Goal: Transaction & Acquisition: Purchase product/service

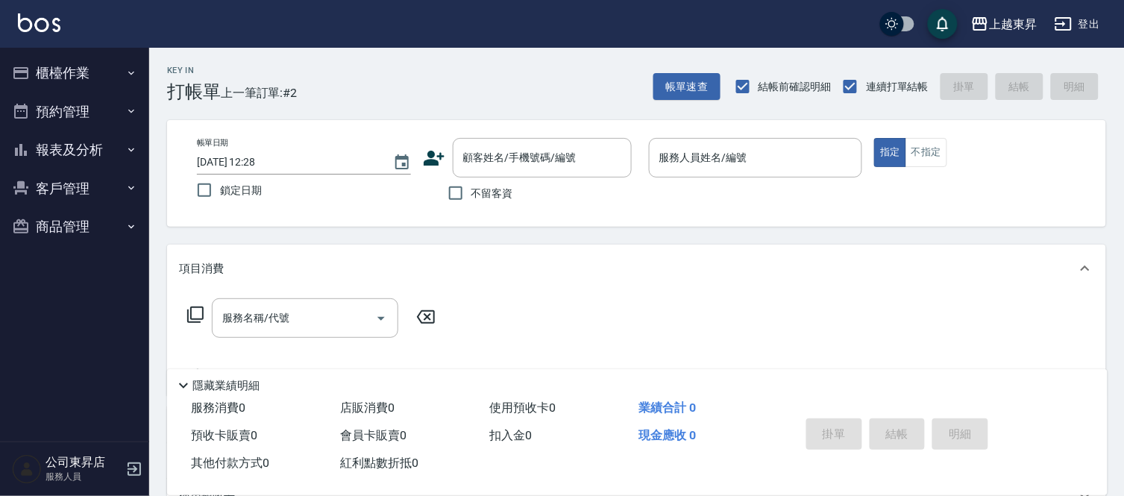
click at [444, 138] on div "顧客姓名/手機號碼/編號 顧客姓名/手機號碼/編號" at bounding box center [530, 158] width 214 height 40
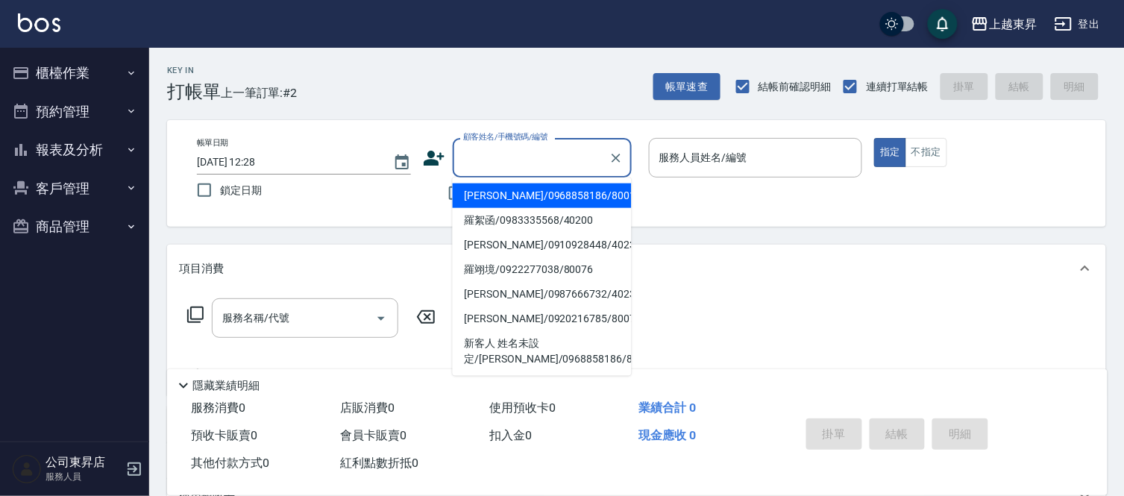
click at [470, 153] on input "顧客姓名/手機號碼/編號" at bounding box center [530, 158] width 143 height 26
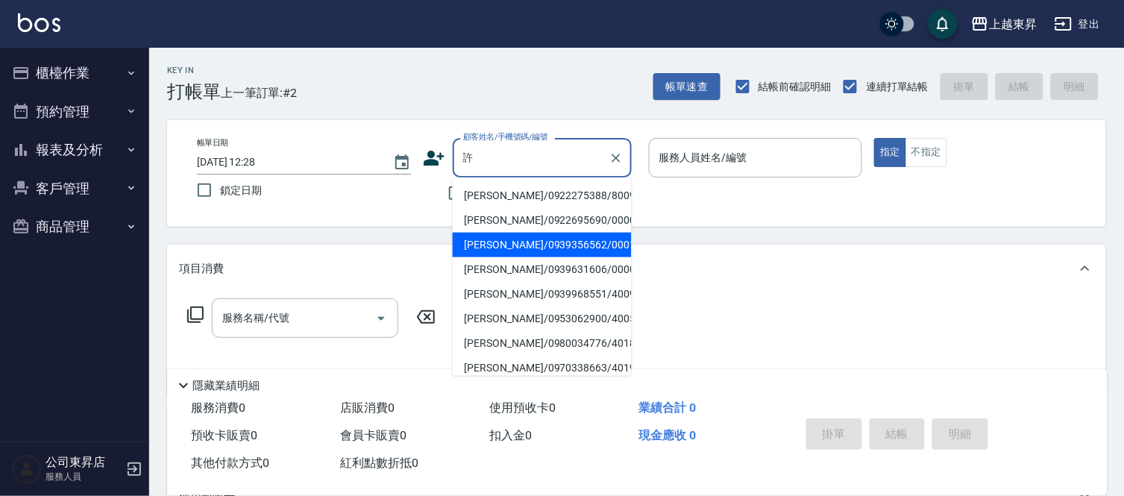
click at [538, 249] on li "[PERSON_NAME]/0939356562/00011" at bounding box center [542, 245] width 179 height 25
type input "[PERSON_NAME]/0939356562/00011"
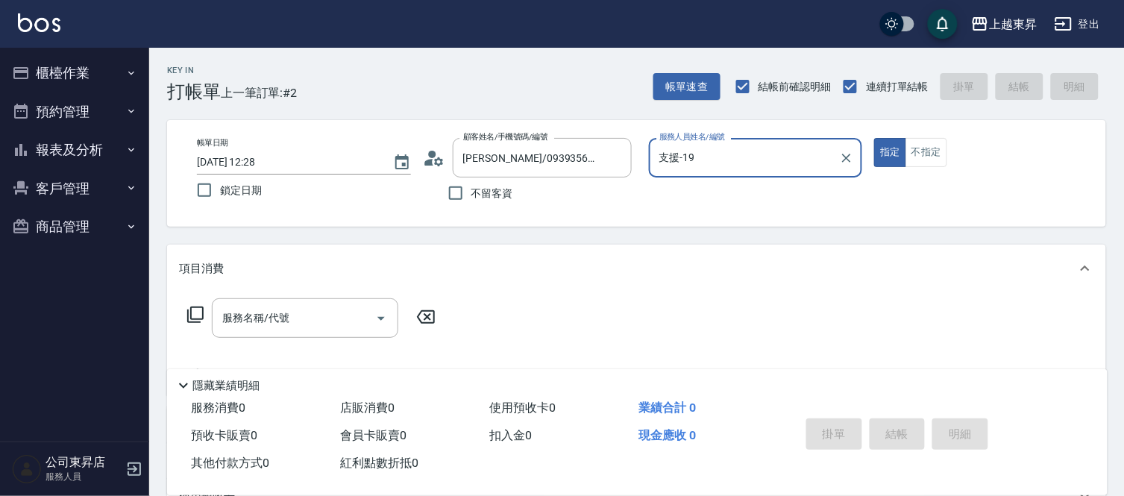
type input "支援-19"
drag, startPoint x: 346, startPoint y: 323, endPoint x: 326, endPoint y: 325, distance: 20.3
click at [347, 323] on input "服務名稱/代號" at bounding box center [293, 318] width 151 height 26
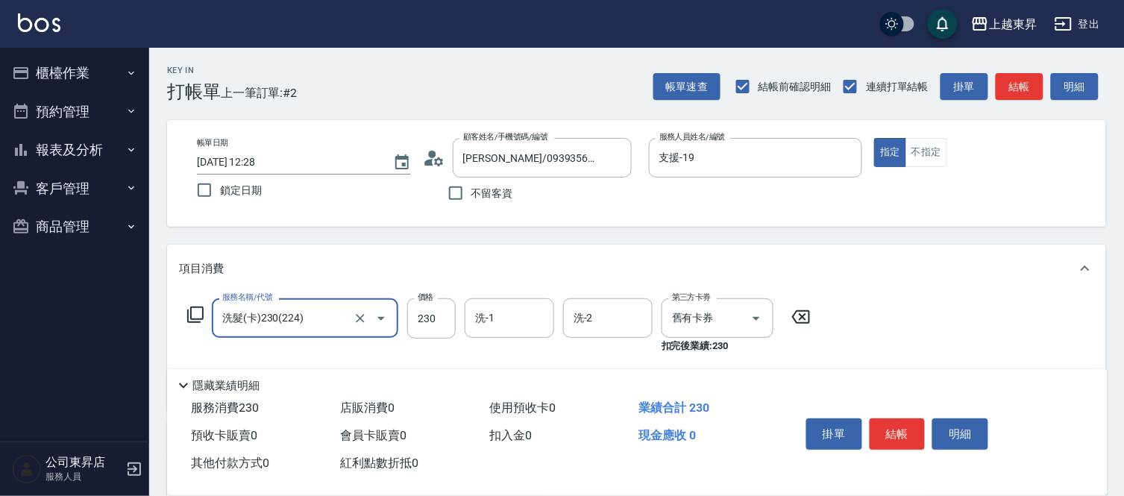
type input "洗髮(卡)230(224)"
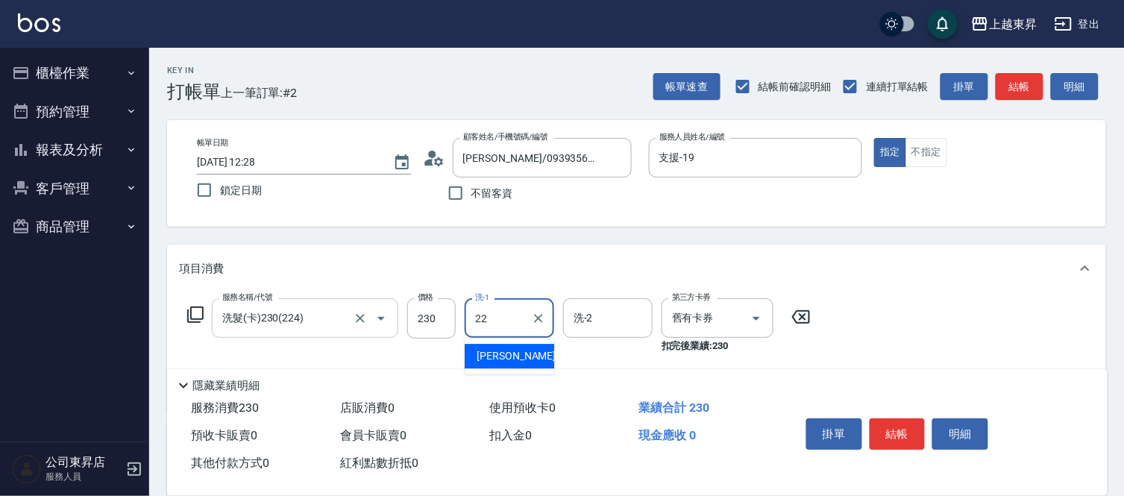
type input "[PERSON_NAME]-22"
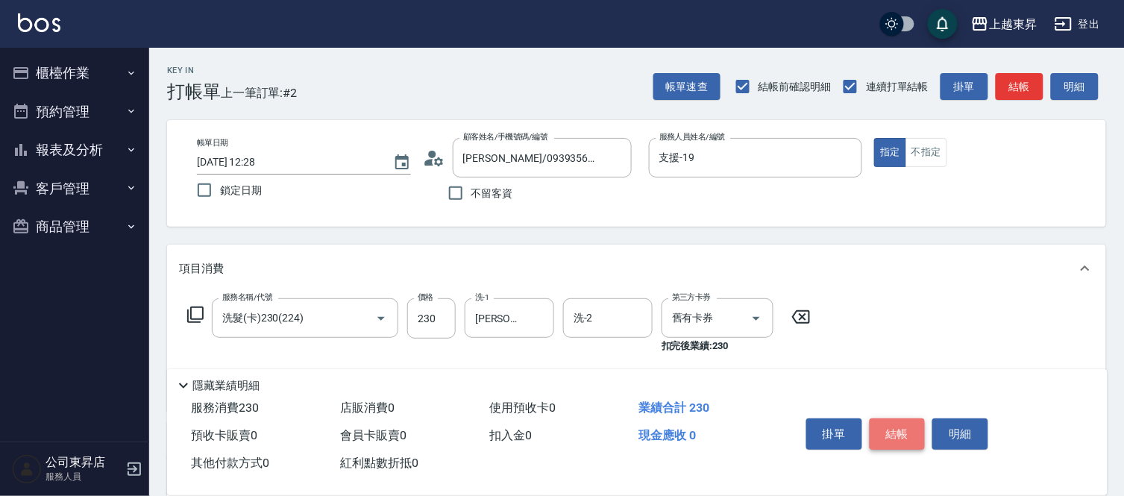
click at [881, 423] on button "結帳" at bounding box center [897, 433] width 56 height 31
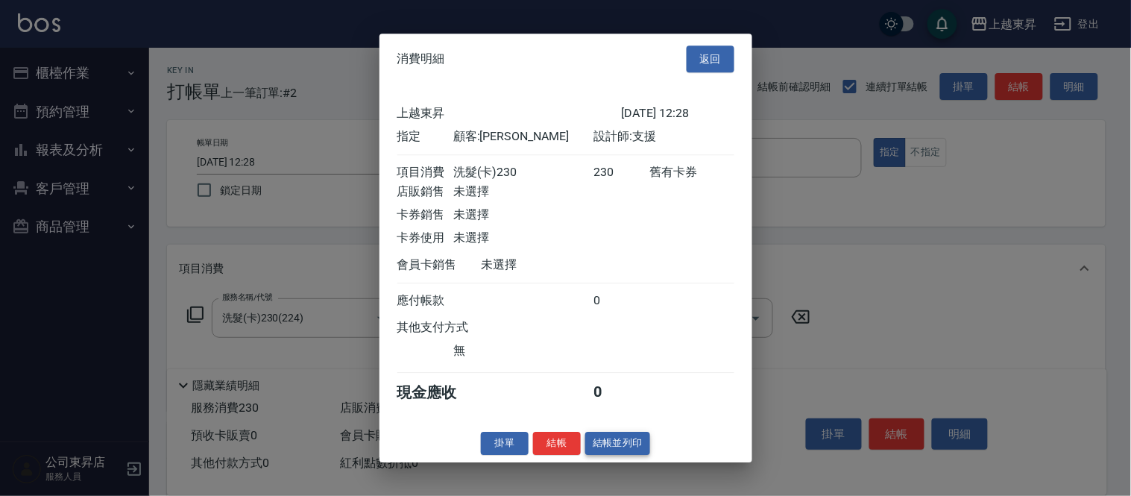
click at [639, 455] on button "結帳並列印" at bounding box center [617, 443] width 65 height 23
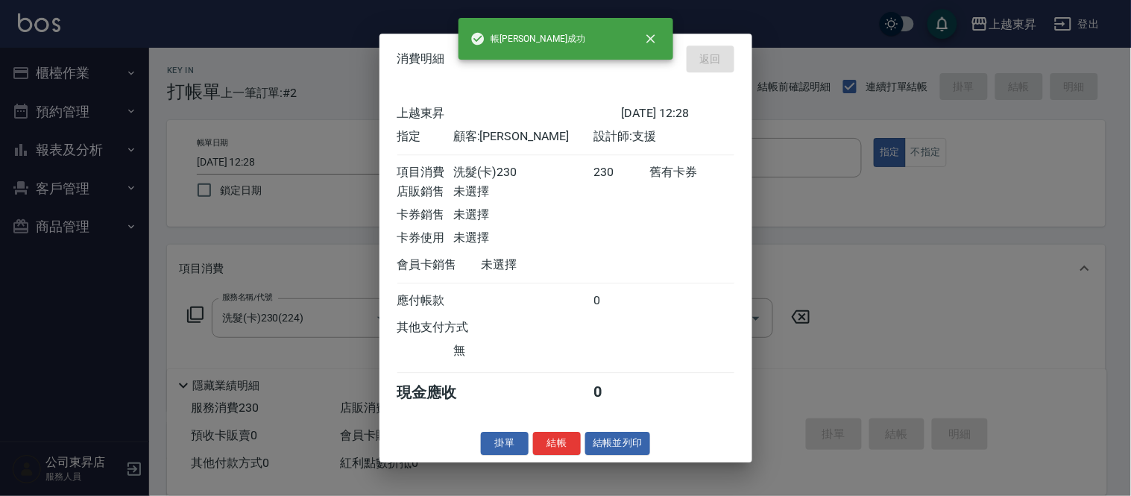
type input "[DATE] 13:08"
